Goal: Check status

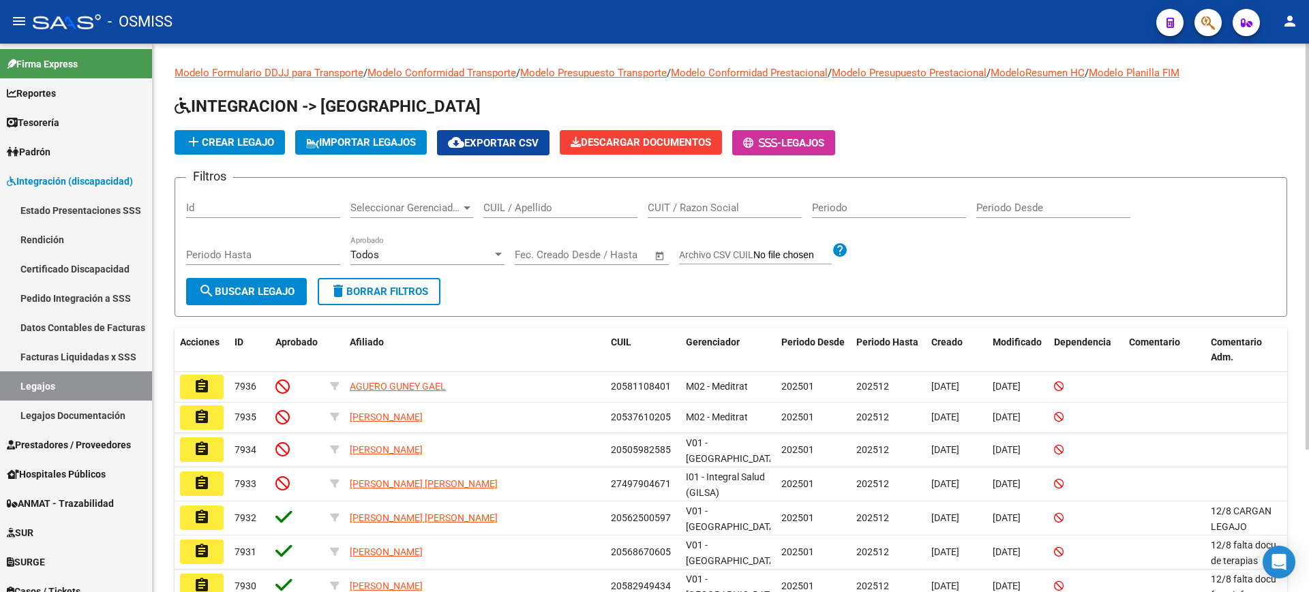
click at [403, 294] on span "delete Borrar Filtros" at bounding box center [379, 292] width 98 height 12
click at [412, 309] on form "Filtros Id Seleccionar Gerenciador Seleccionar Gerenciador CUIL / Apellido CUIT…" at bounding box center [730, 247] width 1112 height 140
click at [421, 300] on button "delete Borrar Filtros" at bounding box center [379, 291] width 123 height 27
paste input "23497564964"
type input "23497564964"
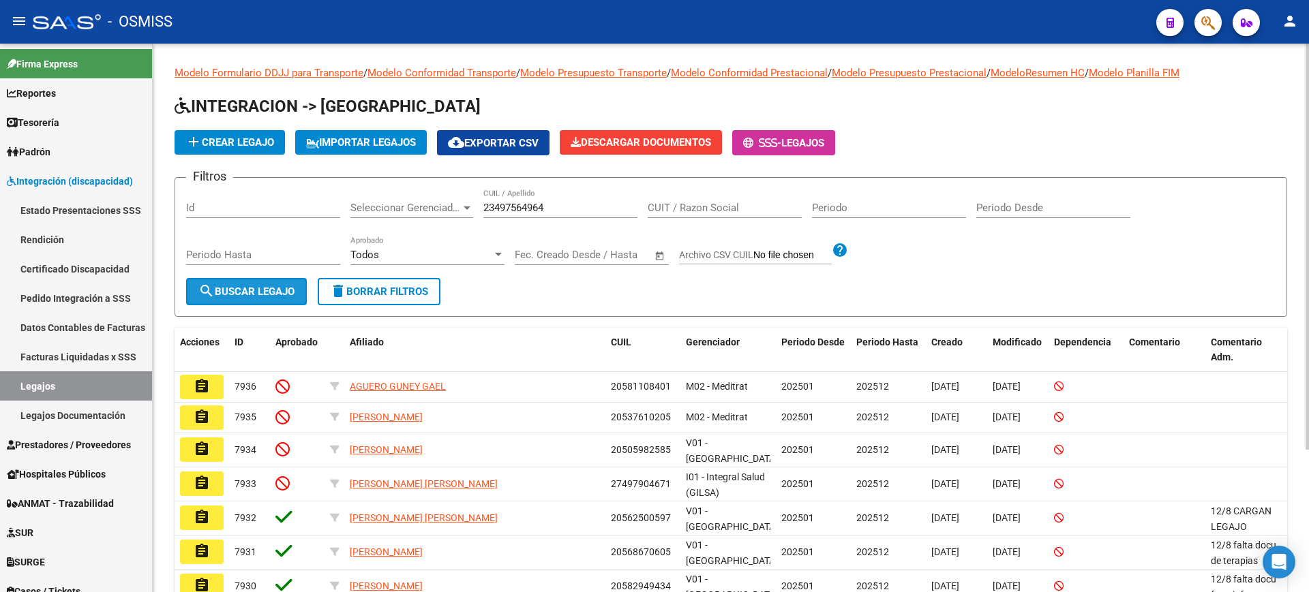
click at [258, 292] on span "search Buscar Legajo" at bounding box center [246, 292] width 96 height 12
